Goal: Find specific page/section: Find specific page/section

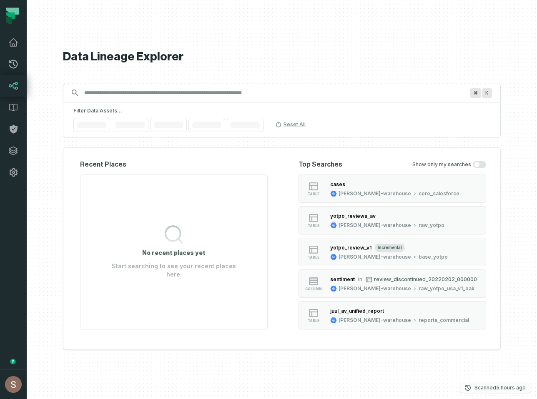
click at [493, 388] on p "Scanned [DATE] 2:58:42 PM" at bounding box center [499, 388] width 51 height 8
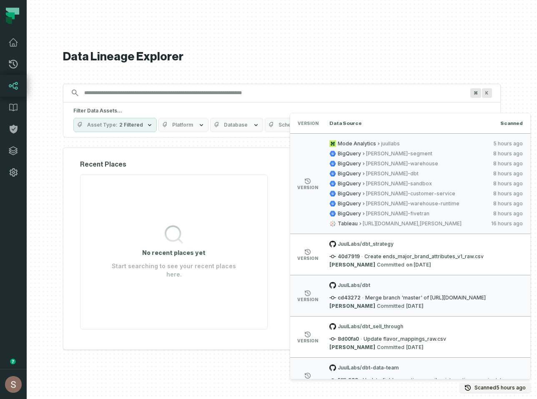
click at [329, 68] on div "Data Lineage Explorer Search for assets across the organization ⌘ K Filter Data…" at bounding box center [282, 199] width 438 height 399
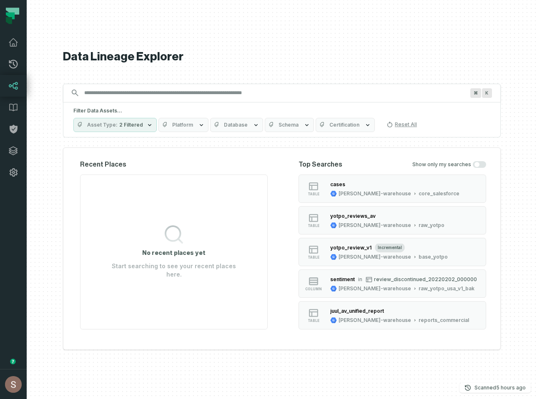
click at [200, 138] on div "Data Lineage Explorer Search for assets across the organization ⌘ K Filter Data…" at bounding box center [282, 199] width 438 height 399
click at [177, 127] on span "Platform" at bounding box center [182, 125] width 21 height 7
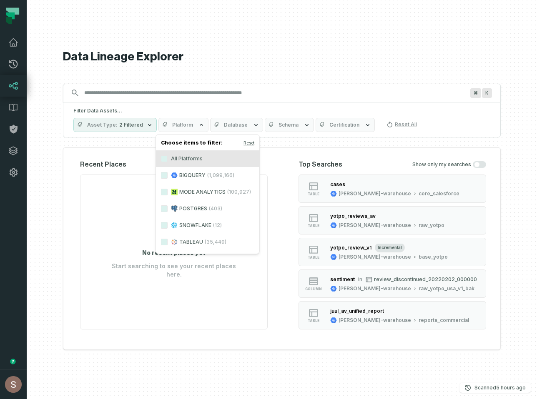
click at [203, 195] on label "MODE ANALYTICS (100,927)" at bounding box center [207, 192] width 103 height 17
click at [168, 195] on button "MODE ANALYTICS (100,927)" at bounding box center [164, 192] width 7 height 7
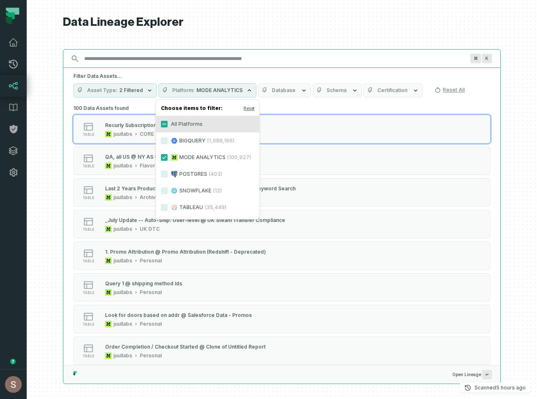
click at [210, 54] on input "Discovery Provider cmdk menu" at bounding box center [274, 58] width 390 height 13
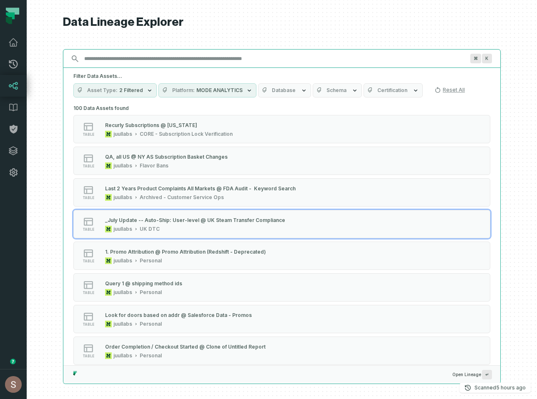
click at [159, 61] on input "Discovery Provider cmdk menu" at bounding box center [274, 58] width 390 height 13
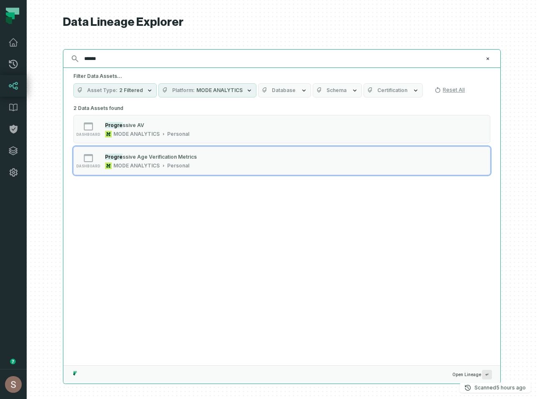
type input "******"
